Goal: Information Seeking & Learning: Learn about a topic

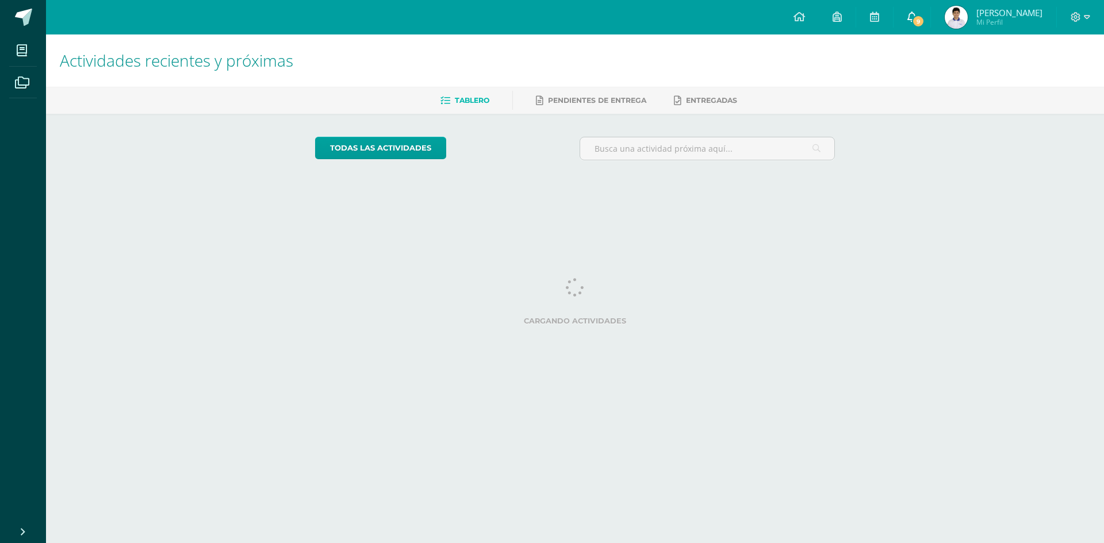
click at [930, 26] on link "9" at bounding box center [911, 17] width 37 height 34
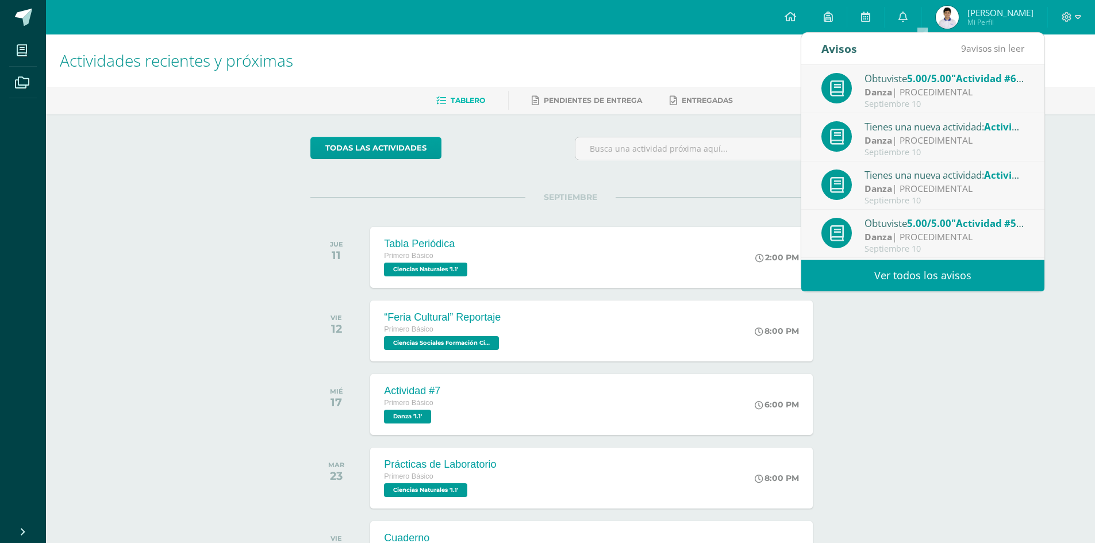
click at [908, 274] on link "Ver todos los avisos" at bounding box center [922, 276] width 243 height 32
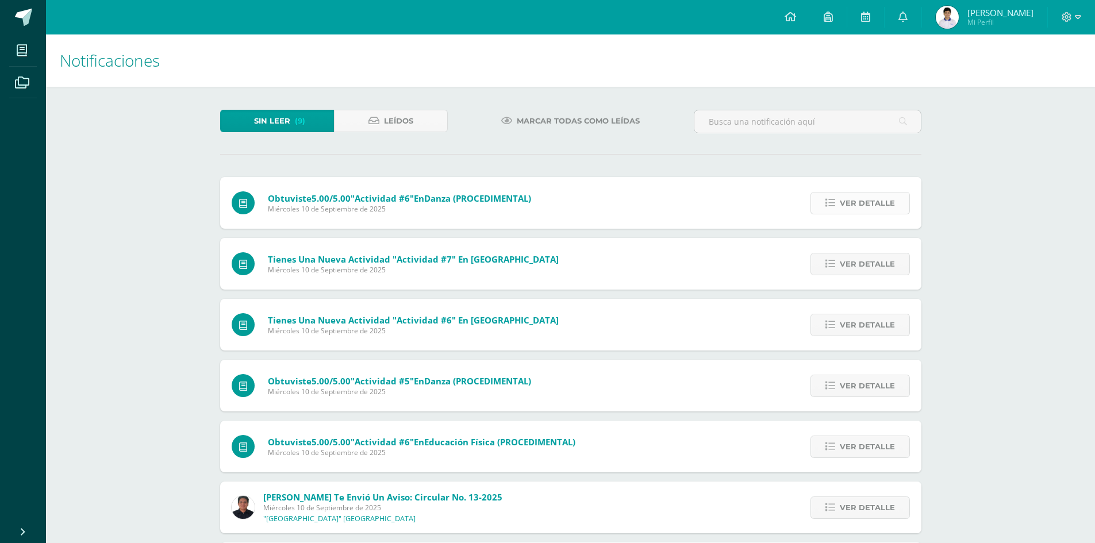
click at [859, 206] on span "Ver detalle" at bounding box center [867, 203] width 55 height 21
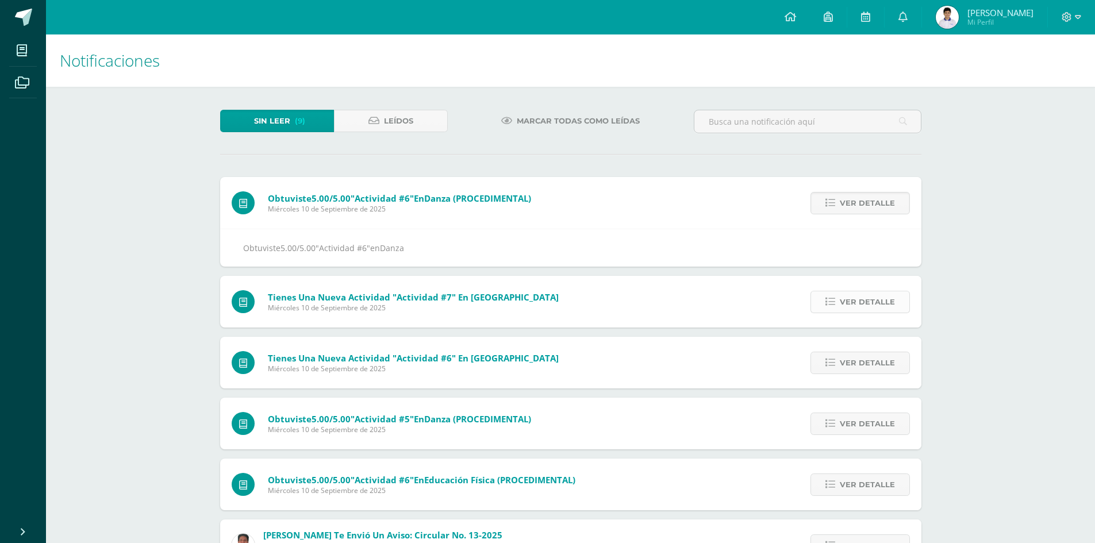
click at [855, 304] on span "Ver detalle" at bounding box center [867, 301] width 55 height 21
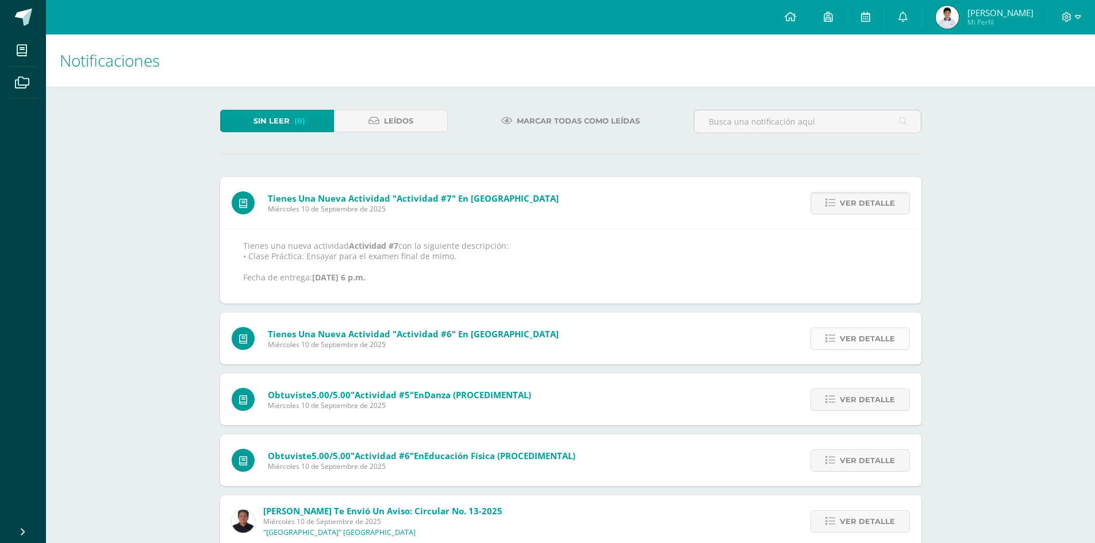
click at [869, 345] on span "Ver detalle" at bounding box center [867, 338] width 55 height 21
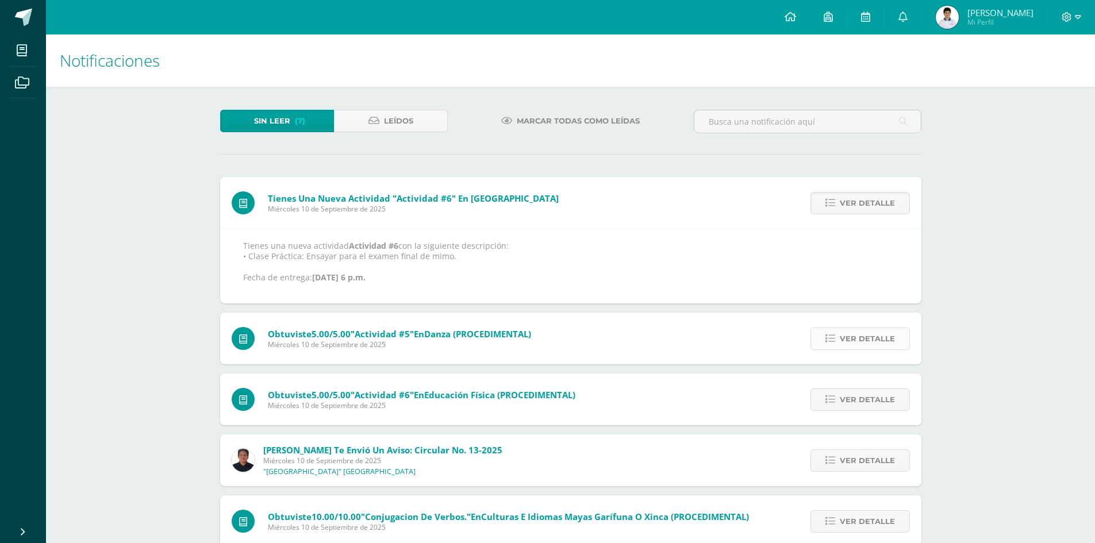
click at [844, 341] on span "Ver detalle" at bounding box center [867, 338] width 55 height 21
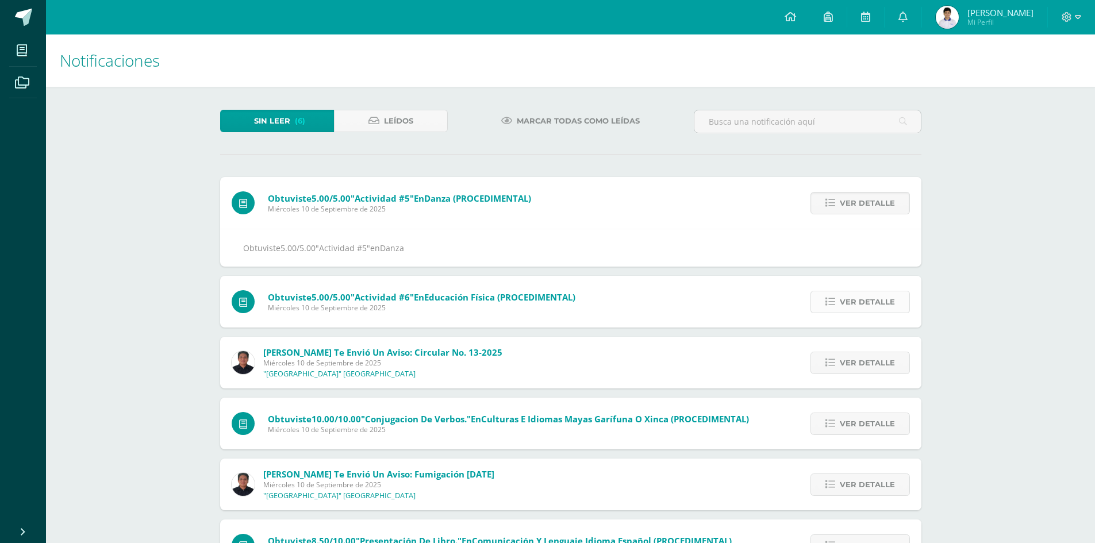
click at [889, 305] on span "Ver detalle" at bounding box center [867, 301] width 55 height 21
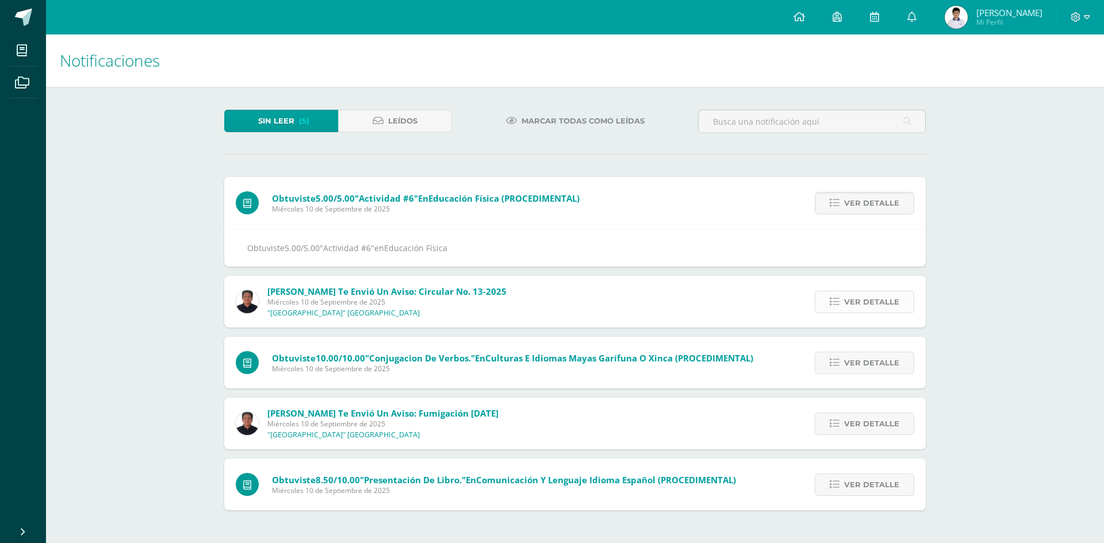
click at [857, 300] on span "Ver detalle" at bounding box center [871, 301] width 55 height 21
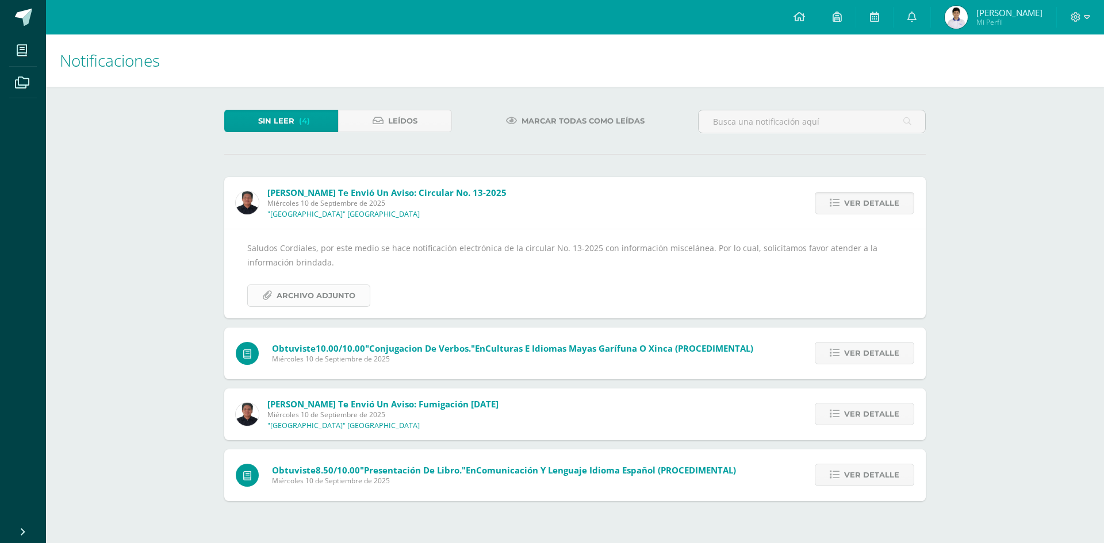
click at [358, 296] on link "Archivo Adjunto" at bounding box center [308, 296] width 123 height 22
click at [846, 350] on span "Ver detalle" at bounding box center [871, 353] width 55 height 21
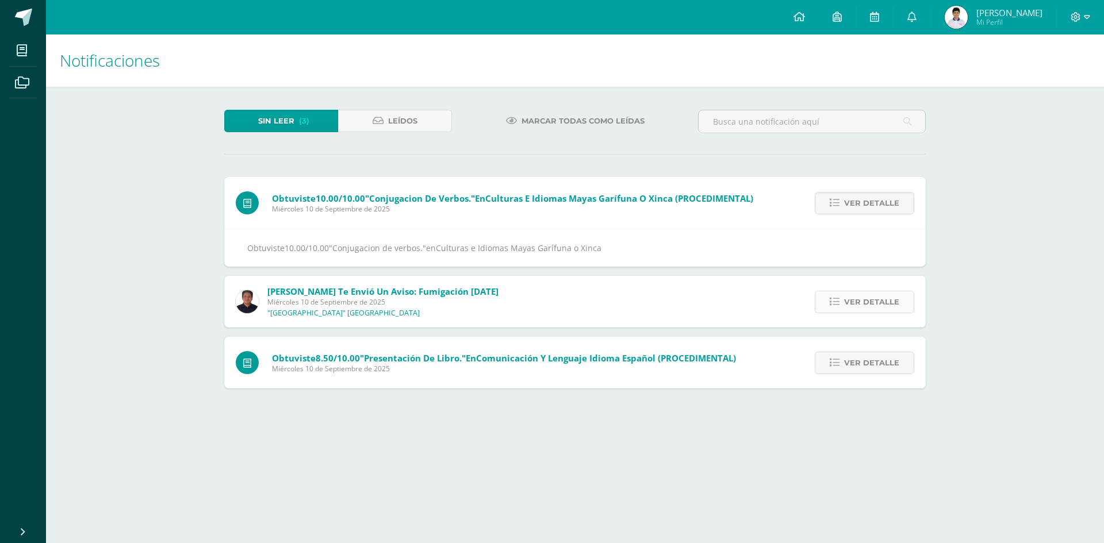
click at [868, 305] on span "Ver detalle" at bounding box center [871, 301] width 55 height 21
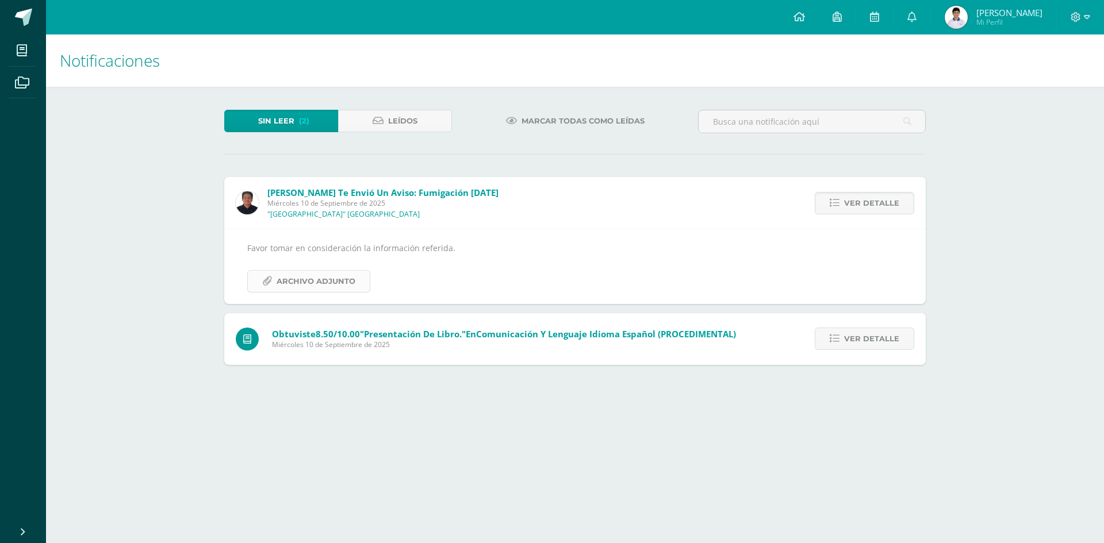
click at [343, 282] on span "Archivo Adjunto" at bounding box center [315, 281] width 79 height 21
click at [848, 338] on span "Ver detalle" at bounding box center [871, 338] width 55 height 21
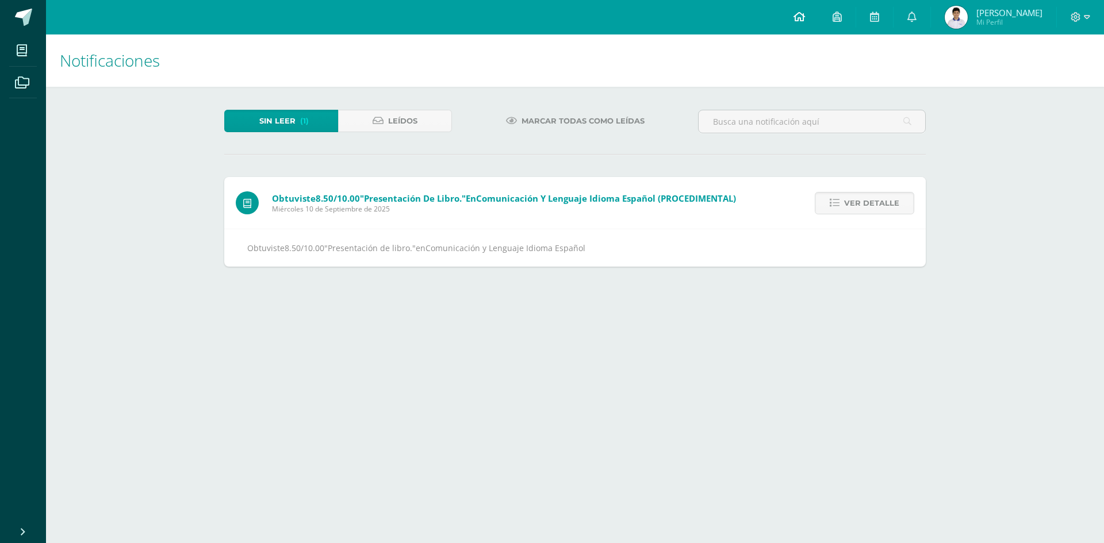
click at [805, 17] on icon at bounding box center [798, 16] width 11 height 10
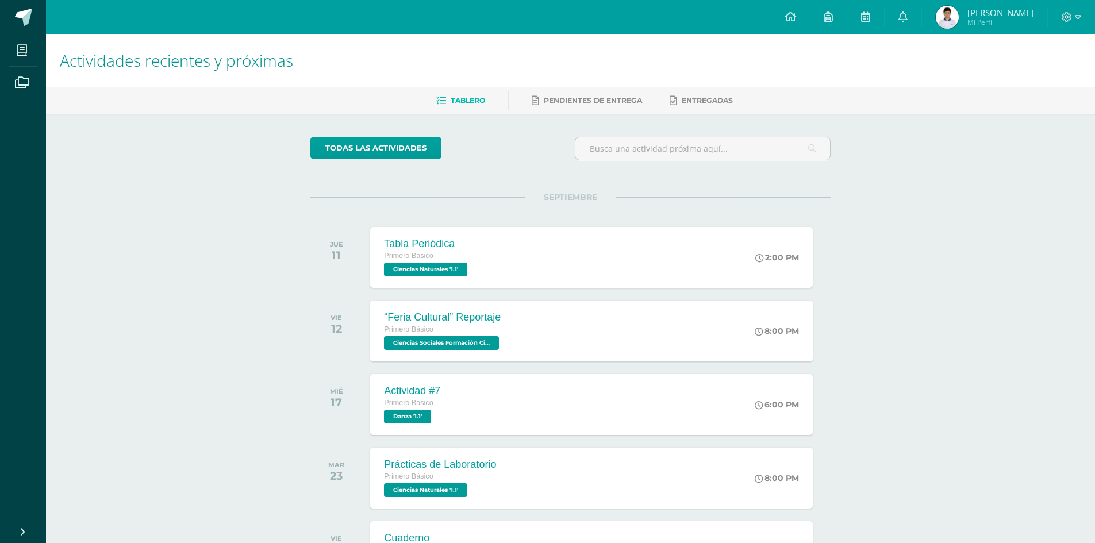
click at [147, 231] on div "Actividades recientes y próximas Tablero Pendientes de entrega Entregadas todas…" at bounding box center [570, 381] width 1049 height 694
click at [418, 341] on span "Ciencias Sociales Formación Ciudadana e Interculturalidad '1.1'" at bounding box center [440, 343] width 116 height 14
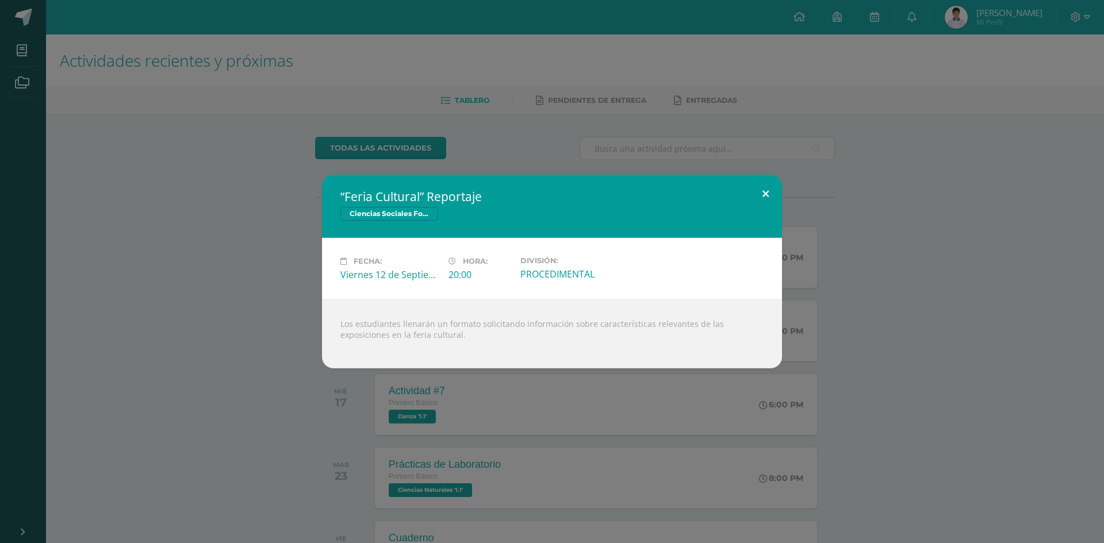
click at [760, 193] on button at bounding box center [765, 194] width 33 height 39
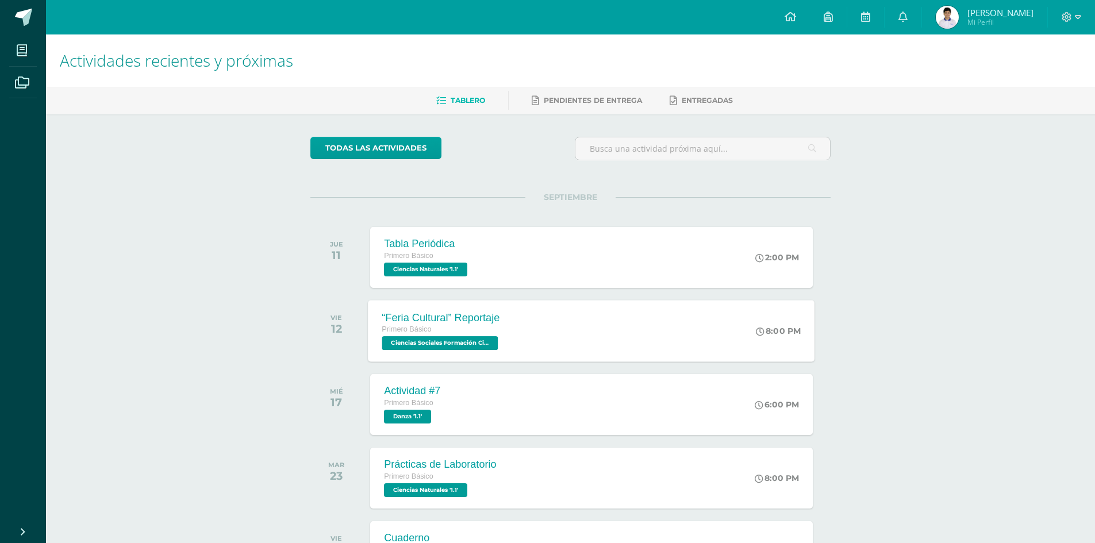
click at [421, 345] on span "Ciencias Sociales Formación Ciudadana e Interculturalidad '1.1'" at bounding box center [440, 343] width 116 height 14
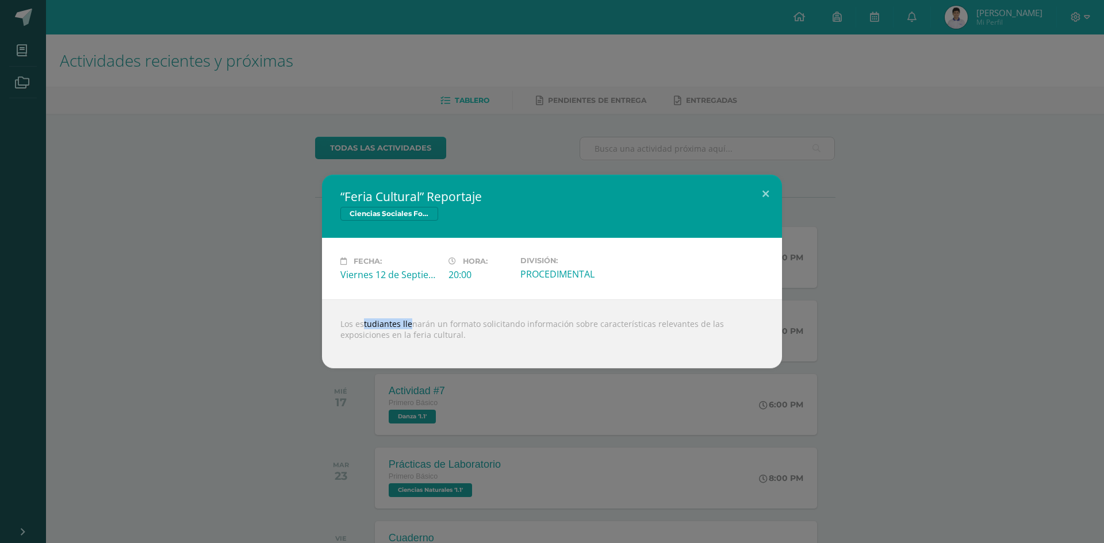
drag, startPoint x: 343, startPoint y: 324, endPoint x: 393, endPoint y: 327, distance: 50.6
click at [393, 327] on div "Los estudiantes llenarán un formato solicitando información sobre característic…" at bounding box center [552, 333] width 460 height 69
click at [342, 326] on div "Los estudiantes llenarán un formato solicitando información sobre característic…" at bounding box center [552, 333] width 460 height 69
drag, startPoint x: 339, startPoint y: 326, endPoint x: 421, endPoint y: 337, distance: 82.4
click at [421, 337] on div "Los estudiantes llenarán un formato solicitando información sobre característic…" at bounding box center [552, 333] width 460 height 69
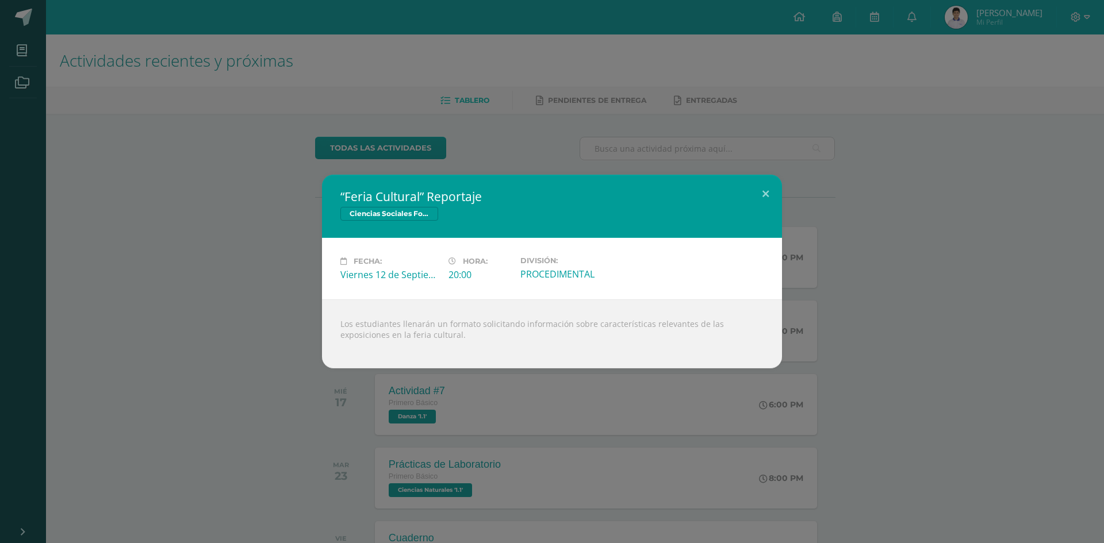
copy div "Los estudiantes llenarán un formato solicitando información sobre característic…"
click at [452, 218] on div "Ciencias Sociales Formación Ciudadana e Interculturalidad" at bounding box center [551, 215] width 423 height 17
click at [768, 196] on button at bounding box center [765, 194] width 33 height 39
